Goal: Transaction & Acquisition: Download file/media

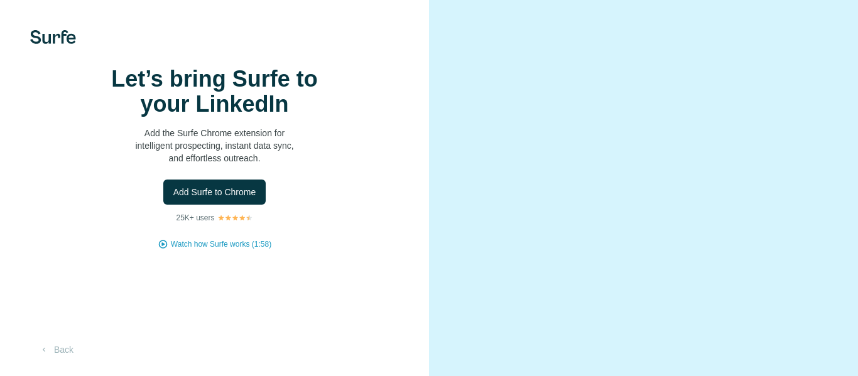
scroll to position [85, 0]
click at [250, 180] on button "Add Surfe to Chrome" at bounding box center [214, 192] width 103 height 25
